Goal: Transaction & Acquisition: Purchase product/service

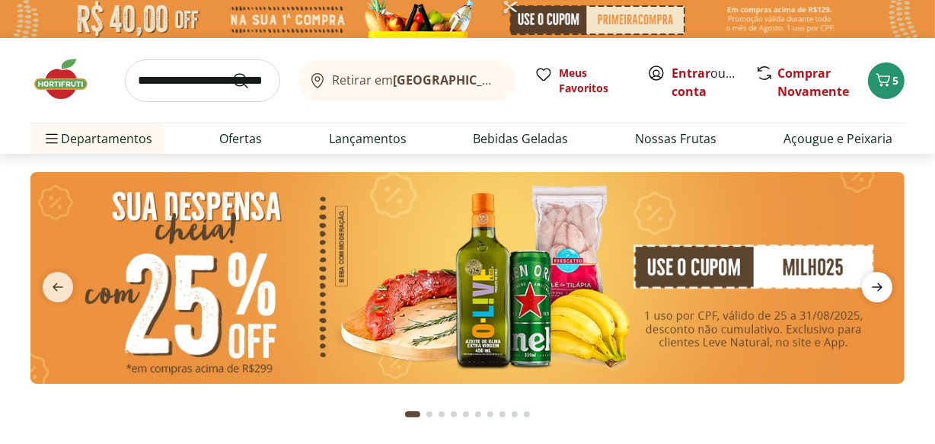
click at [869, 288] on icon "next" at bounding box center [877, 287] width 18 height 18
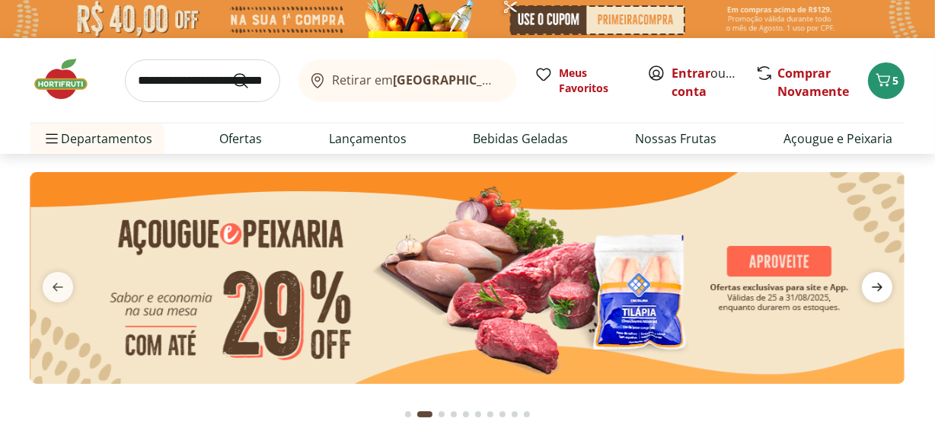
click at [869, 288] on icon "next" at bounding box center [877, 287] width 18 height 18
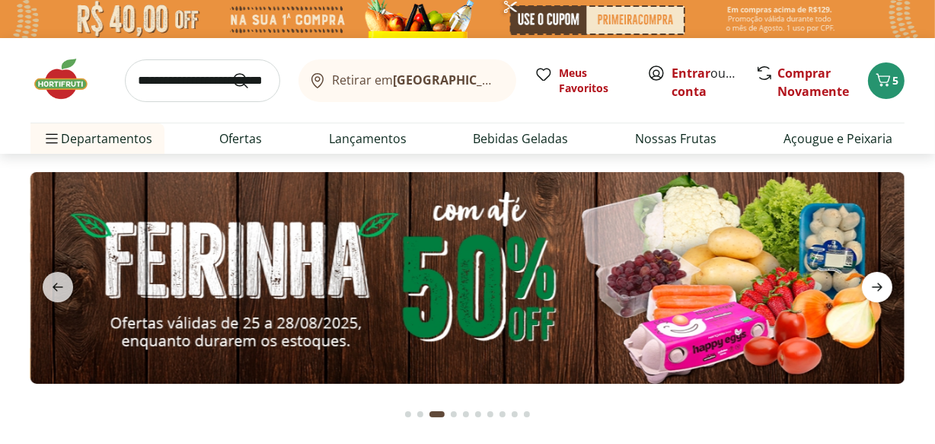
click at [871, 288] on icon "next" at bounding box center [877, 287] width 18 height 18
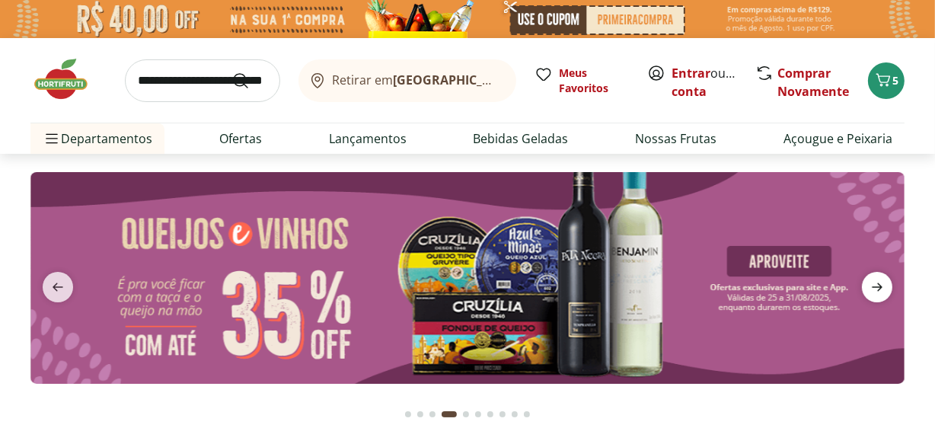
click at [871, 288] on icon "next" at bounding box center [877, 287] width 18 height 18
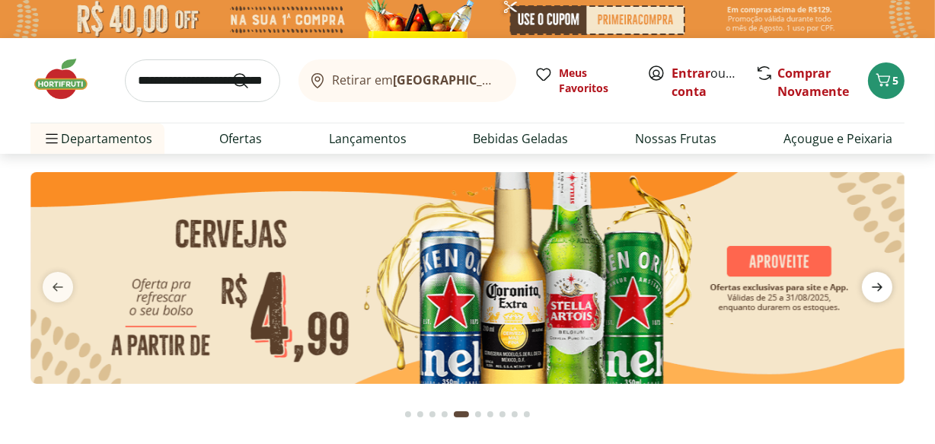
click at [871, 288] on icon "next" at bounding box center [877, 287] width 18 height 18
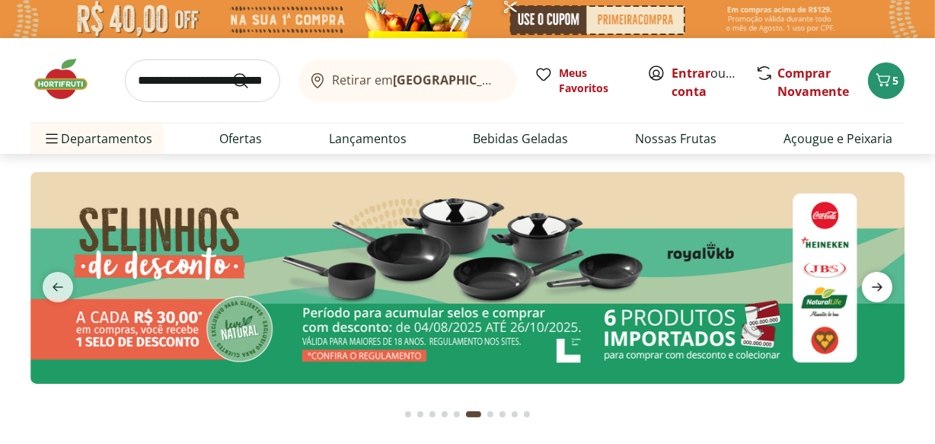
click at [871, 288] on icon "next" at bounding box center [877, 287] width 18 height 18
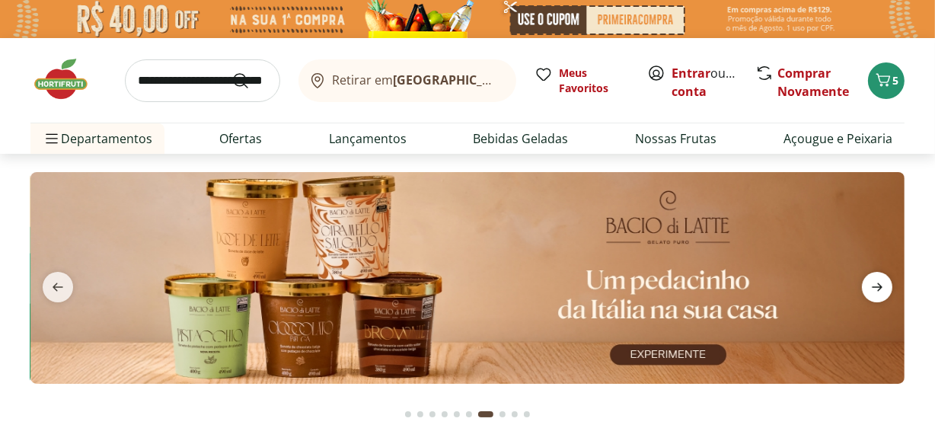
click at [871, 288] on icon "next" at bounding box center [877, 287] width 18 height 18
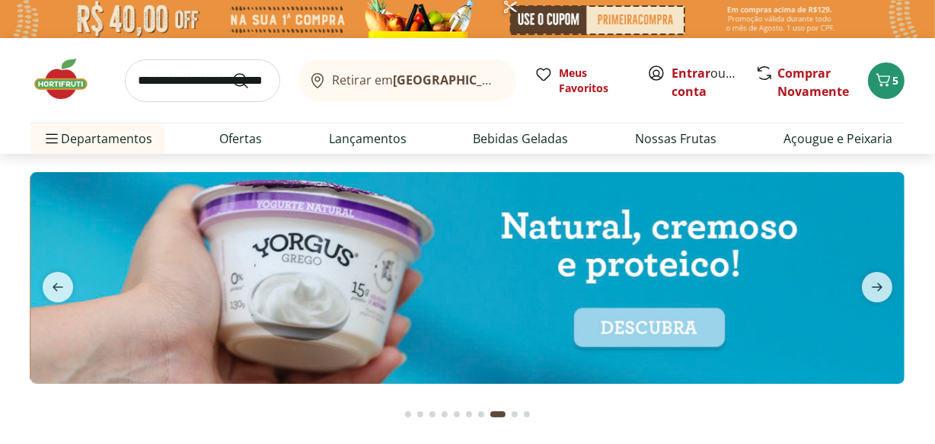
click at [513, 415] on div "Go to page 9 from fs-carousel" at bounding box center [514, 414] width 6 height 6
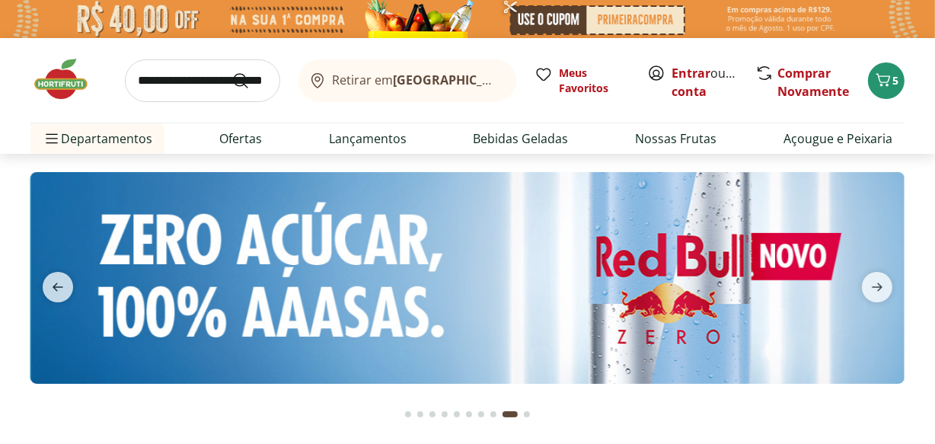
click at [528, 406] on button "Go to page 10 from fs-carousel" at bounding box center [527, 414] width 12 height 37
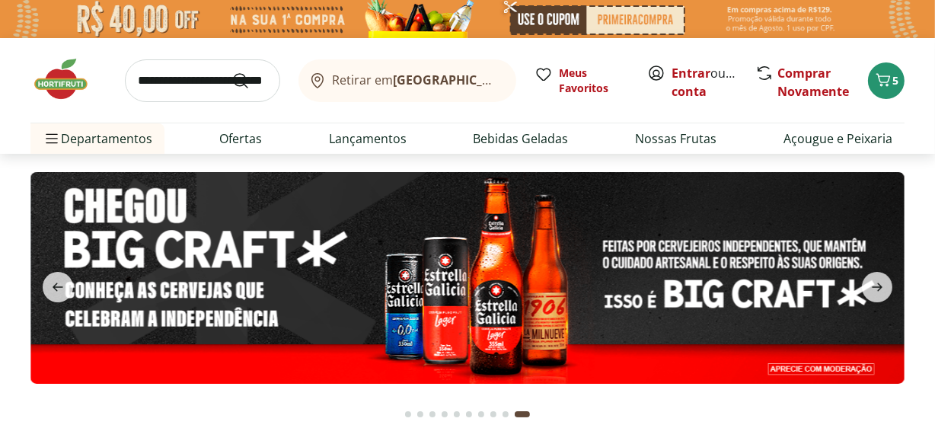
click at [59, 91] on img at bounding box center [68, 79] width 76 height 46
click at [79, 90] on img at bounding box center [68, 79] width 76 height 46
